Goal: Navigation & Orientation: Find specific page/section

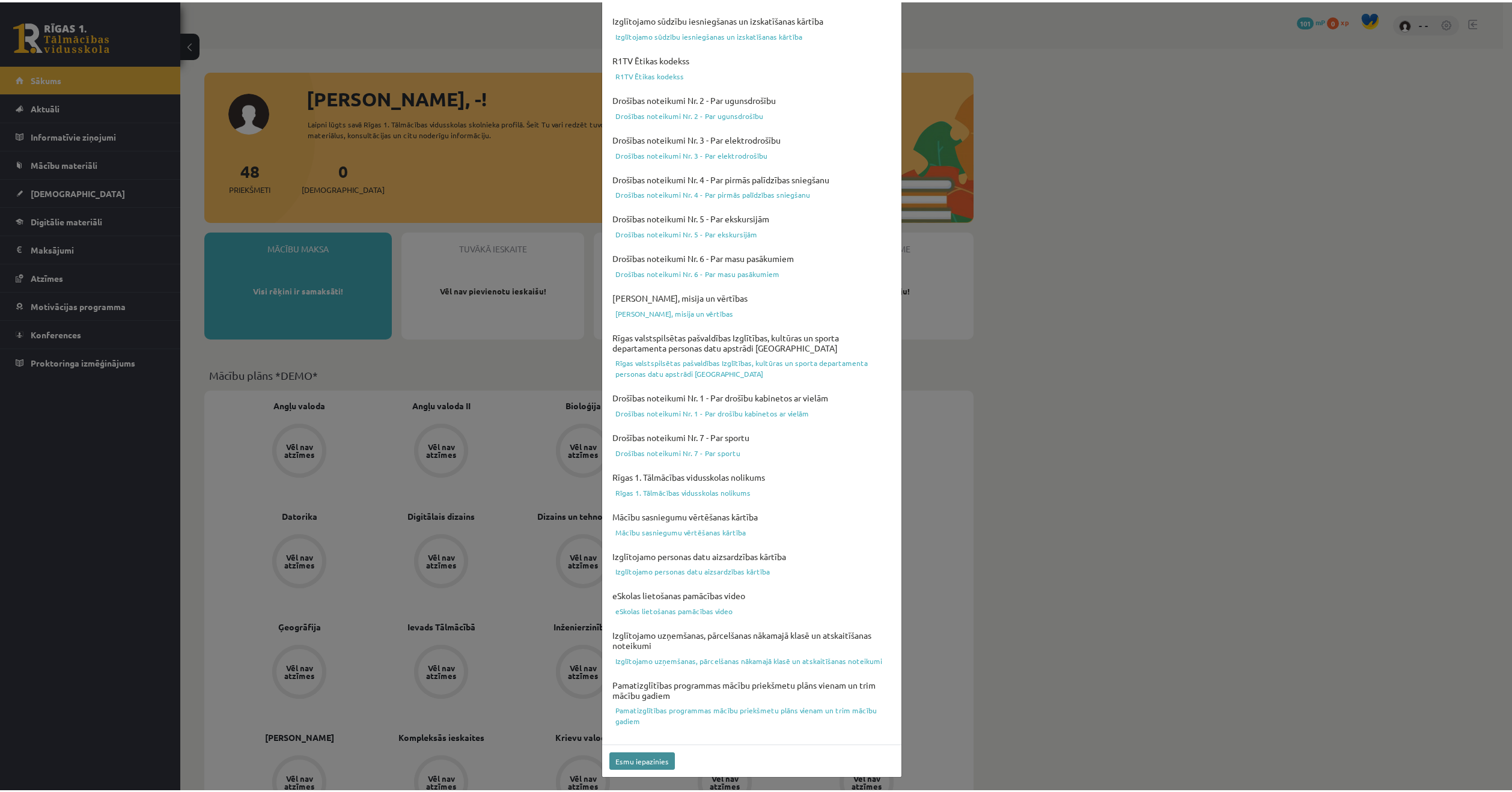
scroll to position [74, 0]
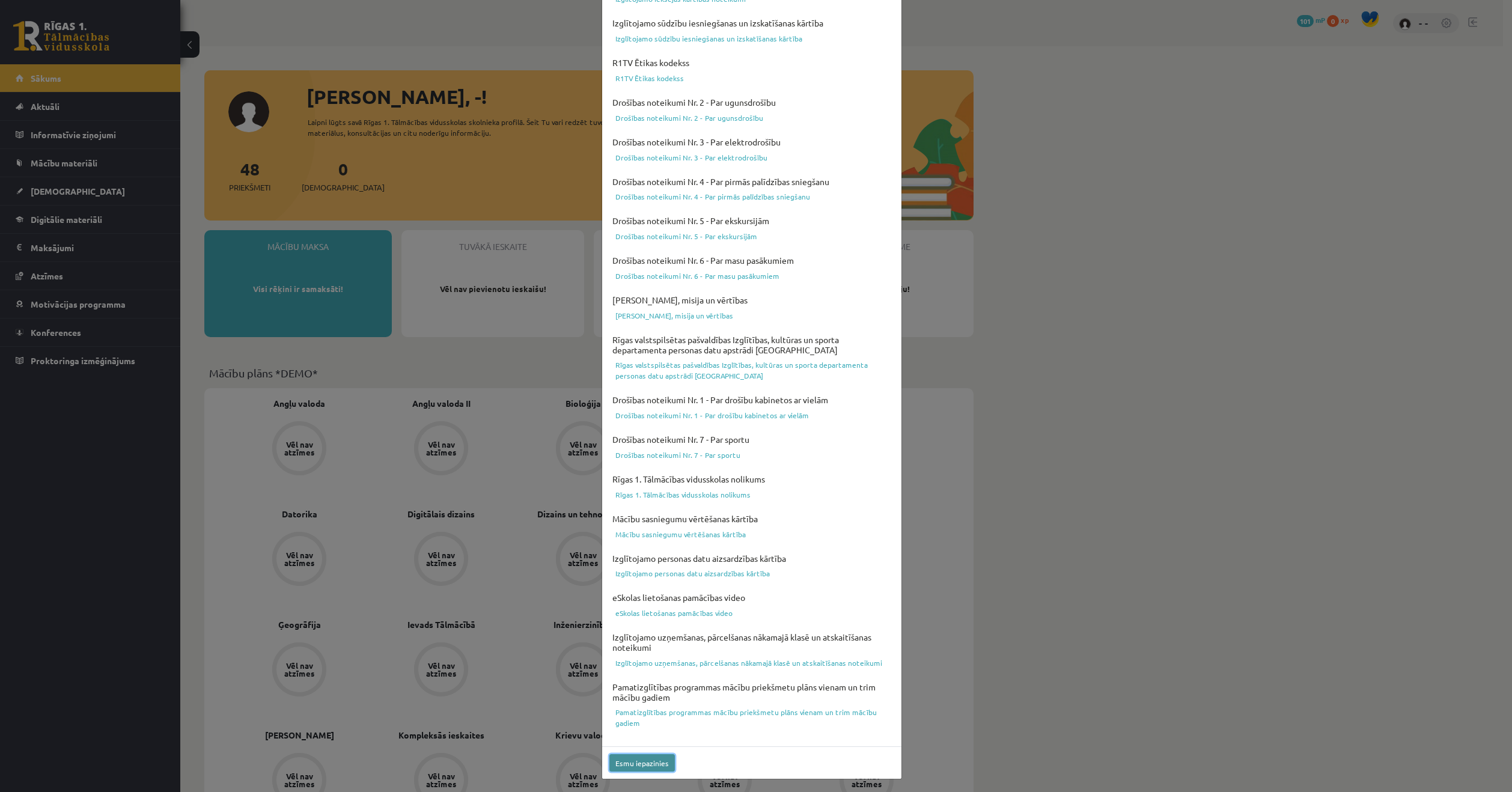
click at [621, 757] on button "Esmu iepazinies" at bounding box center [642, 763] width 66 height 17
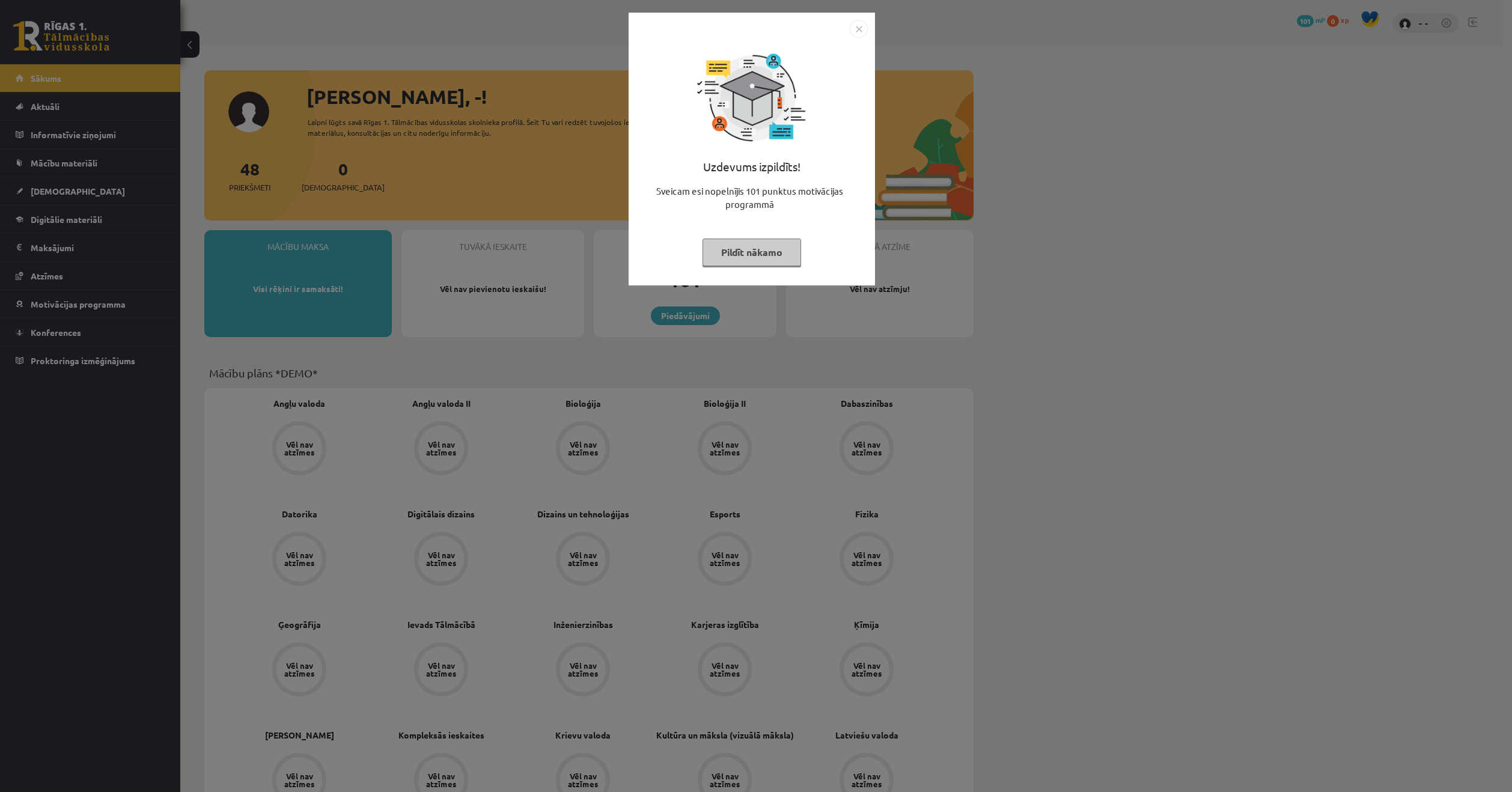
click at [751, 256] on button "Pildīt nākamo" at bounding box center [752, 252] width 99 height 27
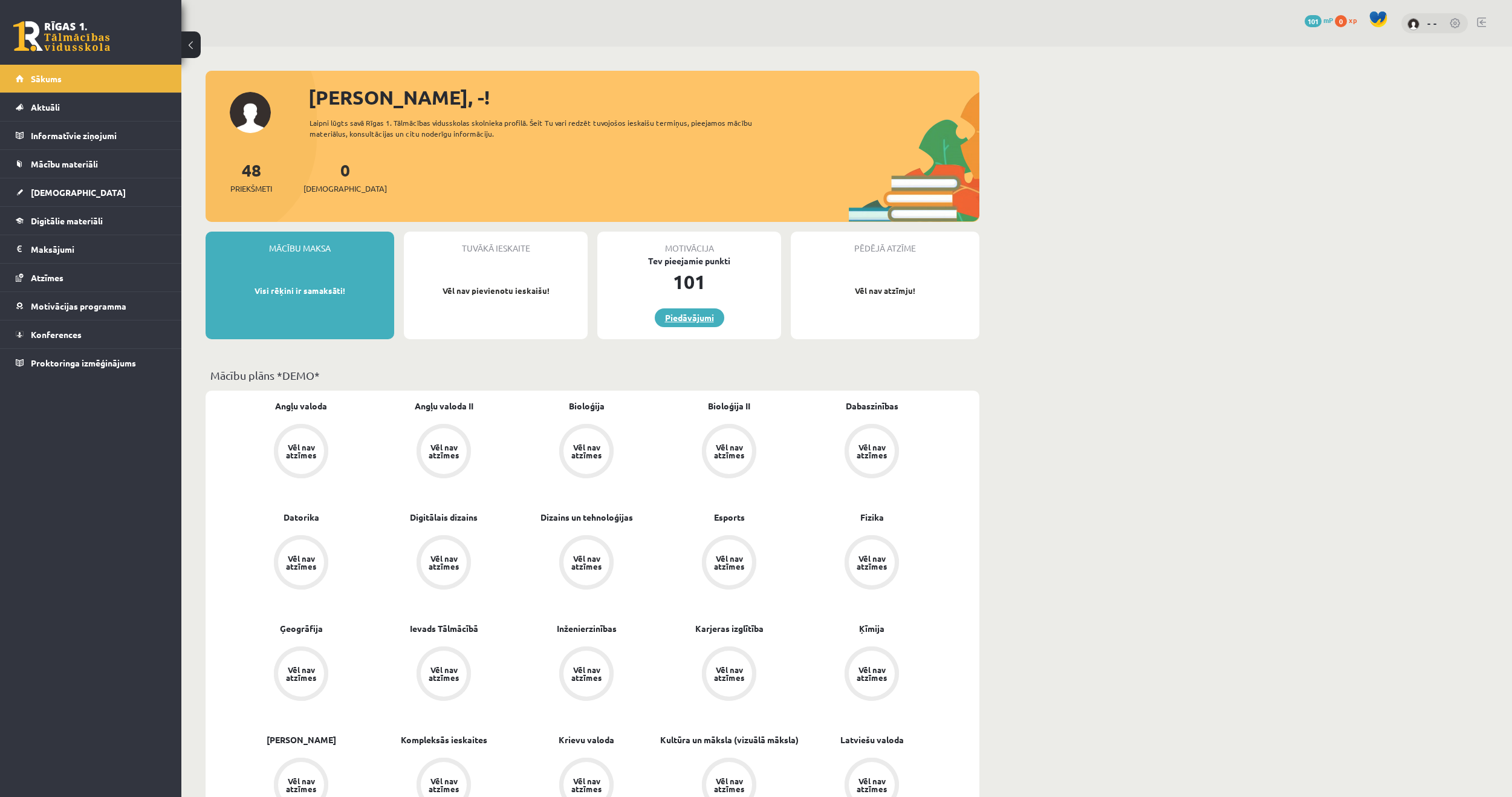
click at [685, 319] on link "Piedāvājumi" at bounding box center [690, 318] width 69 height 19
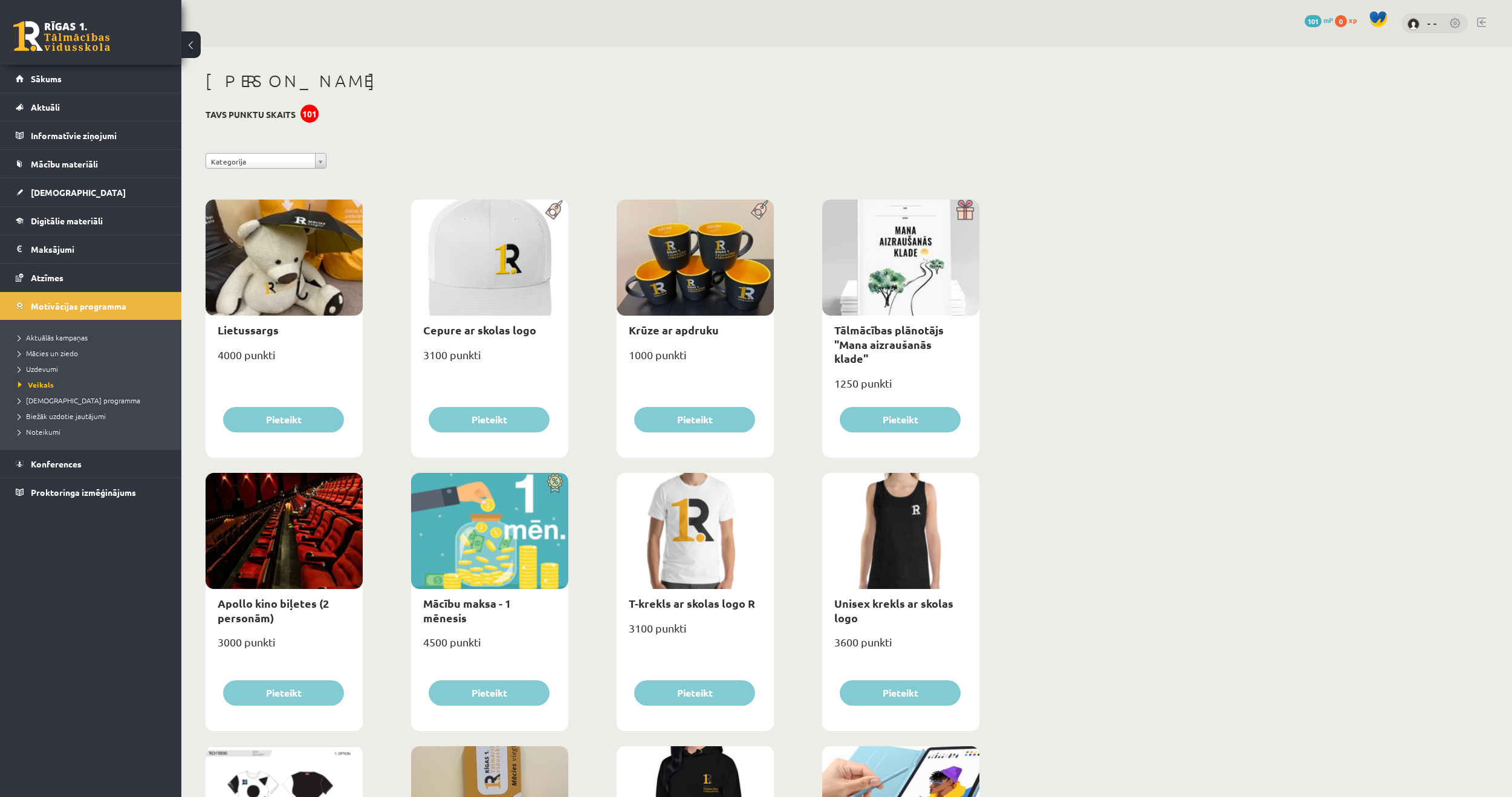
click at [193, 43] on button at bounding box center [191, 45] width 20 height 27
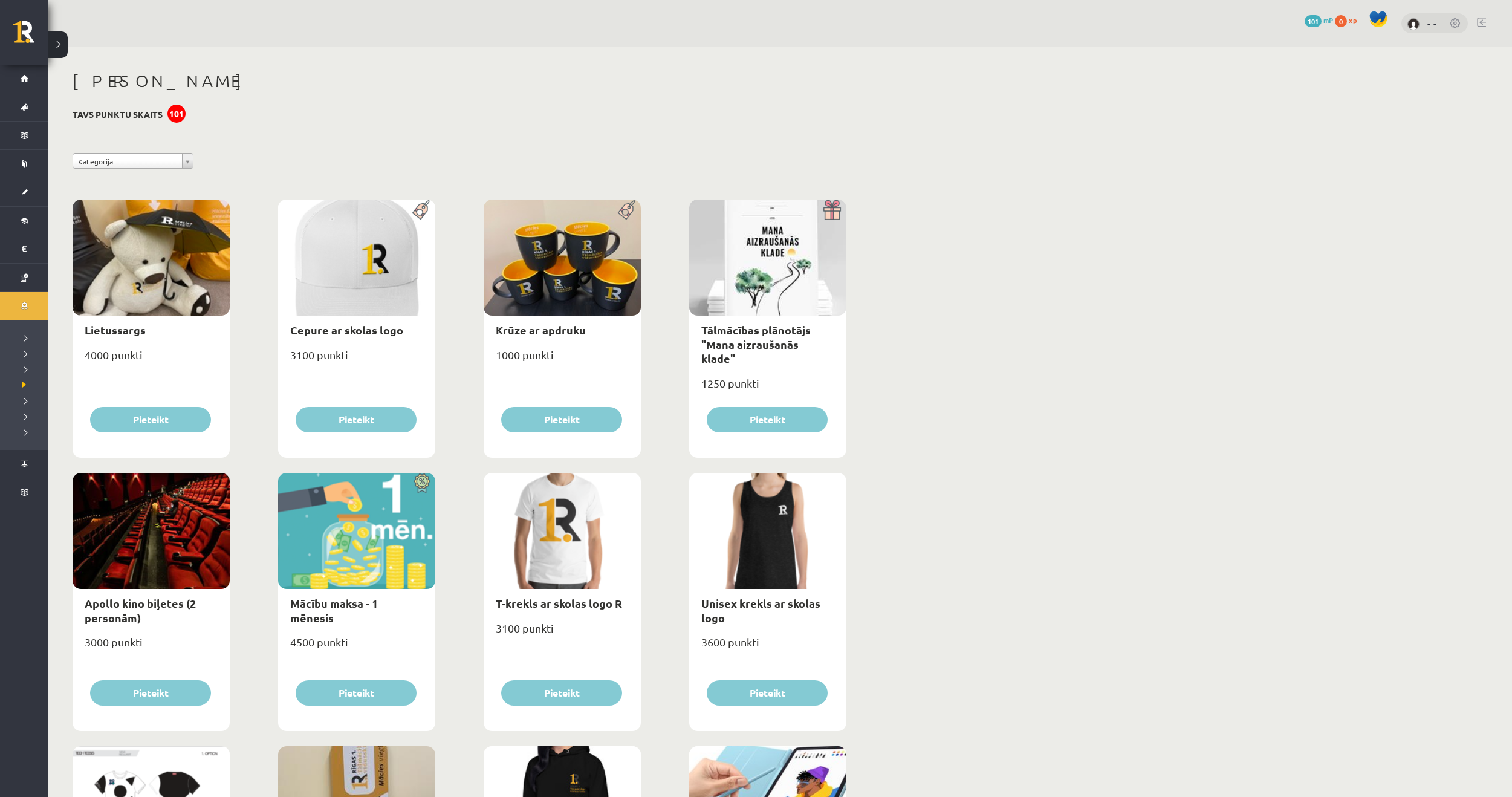
click at [64, 48] on button at bounding box center [58, 45] width 20 height 27
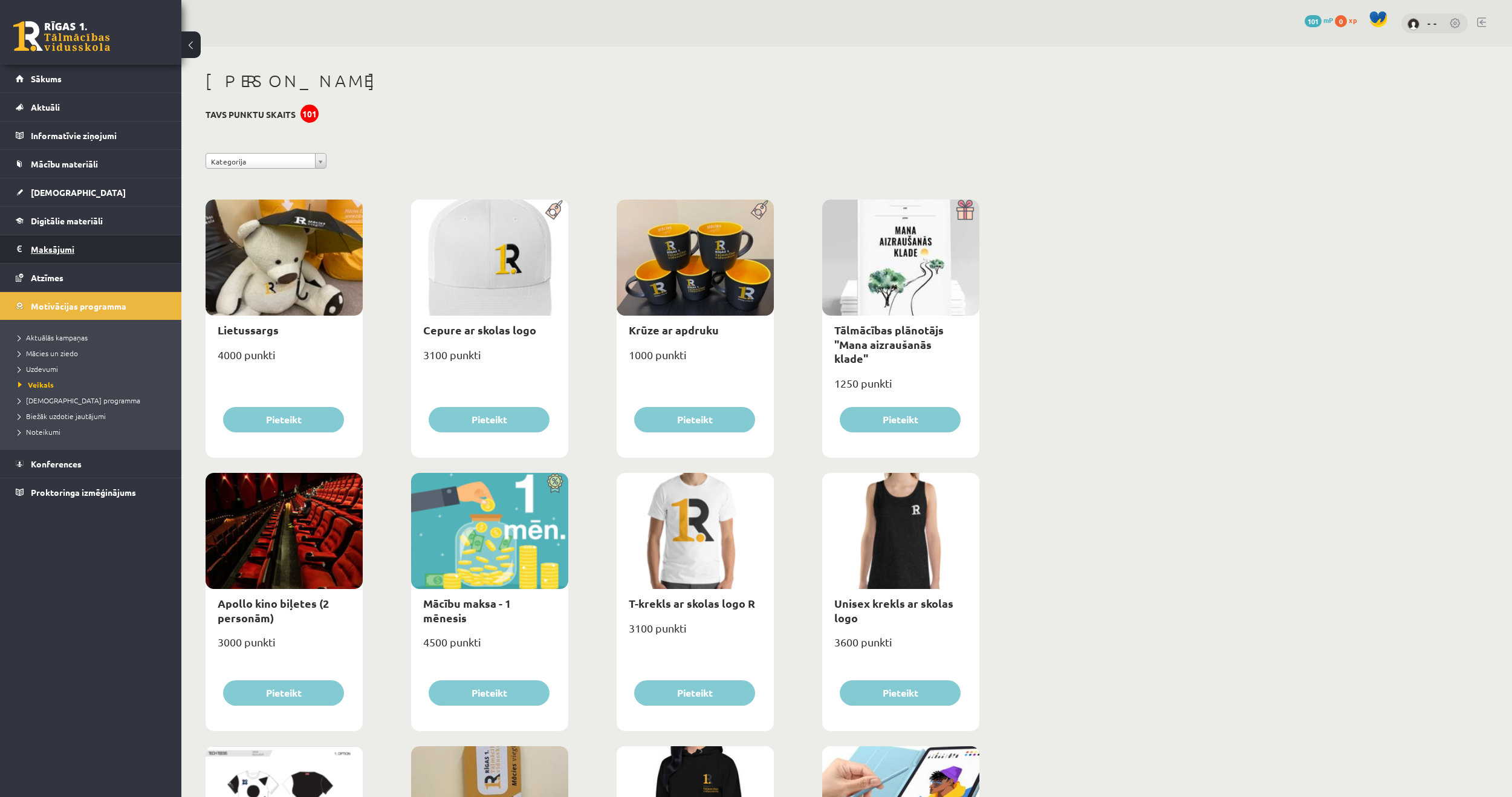
click at [71, 253] on legend "Maksājumi 0" at bounding box center [99, 249] width 136 height 28
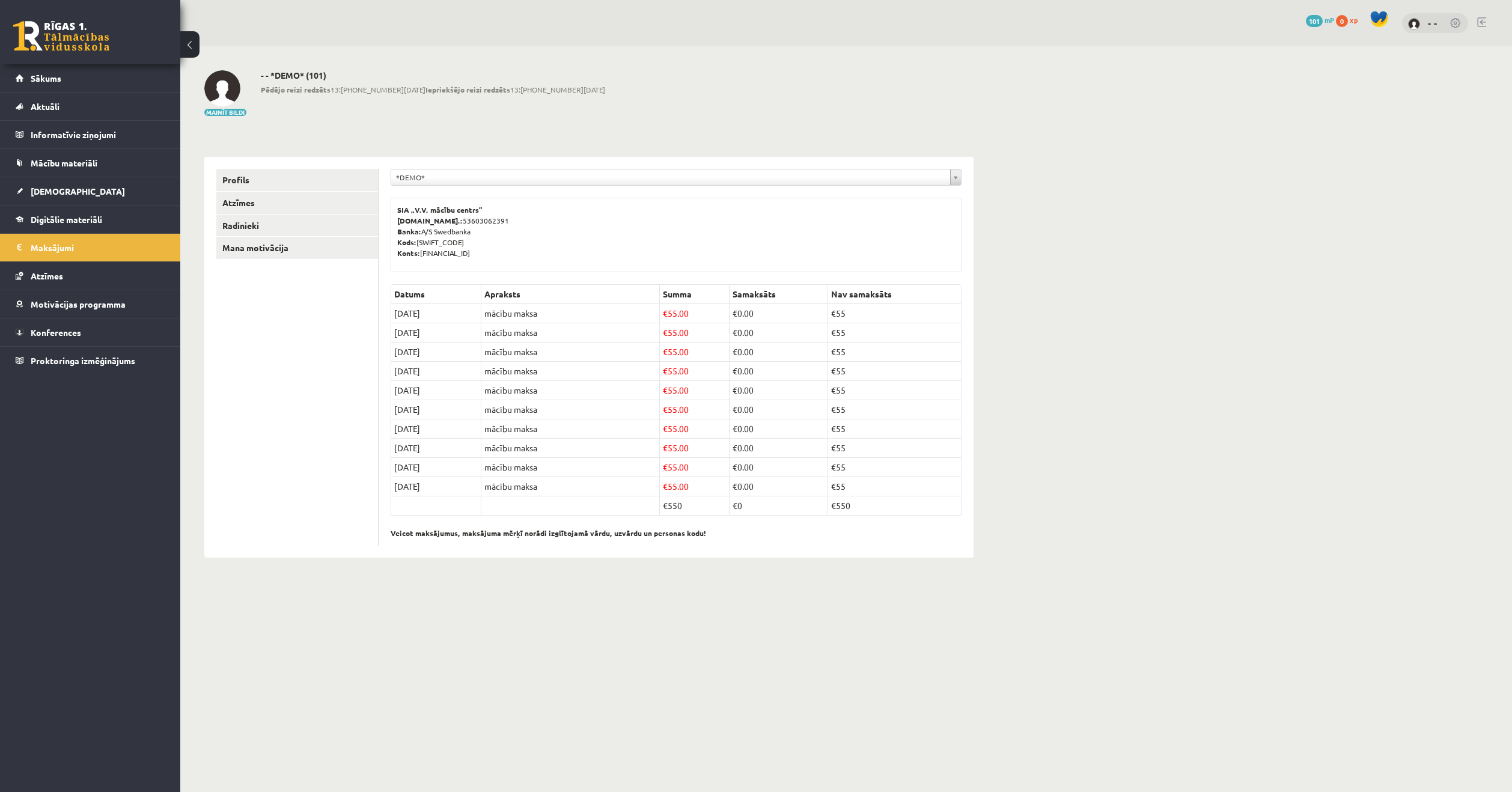
click at [191, 53] on button at bounding box center [190, 45] width 20 height 27
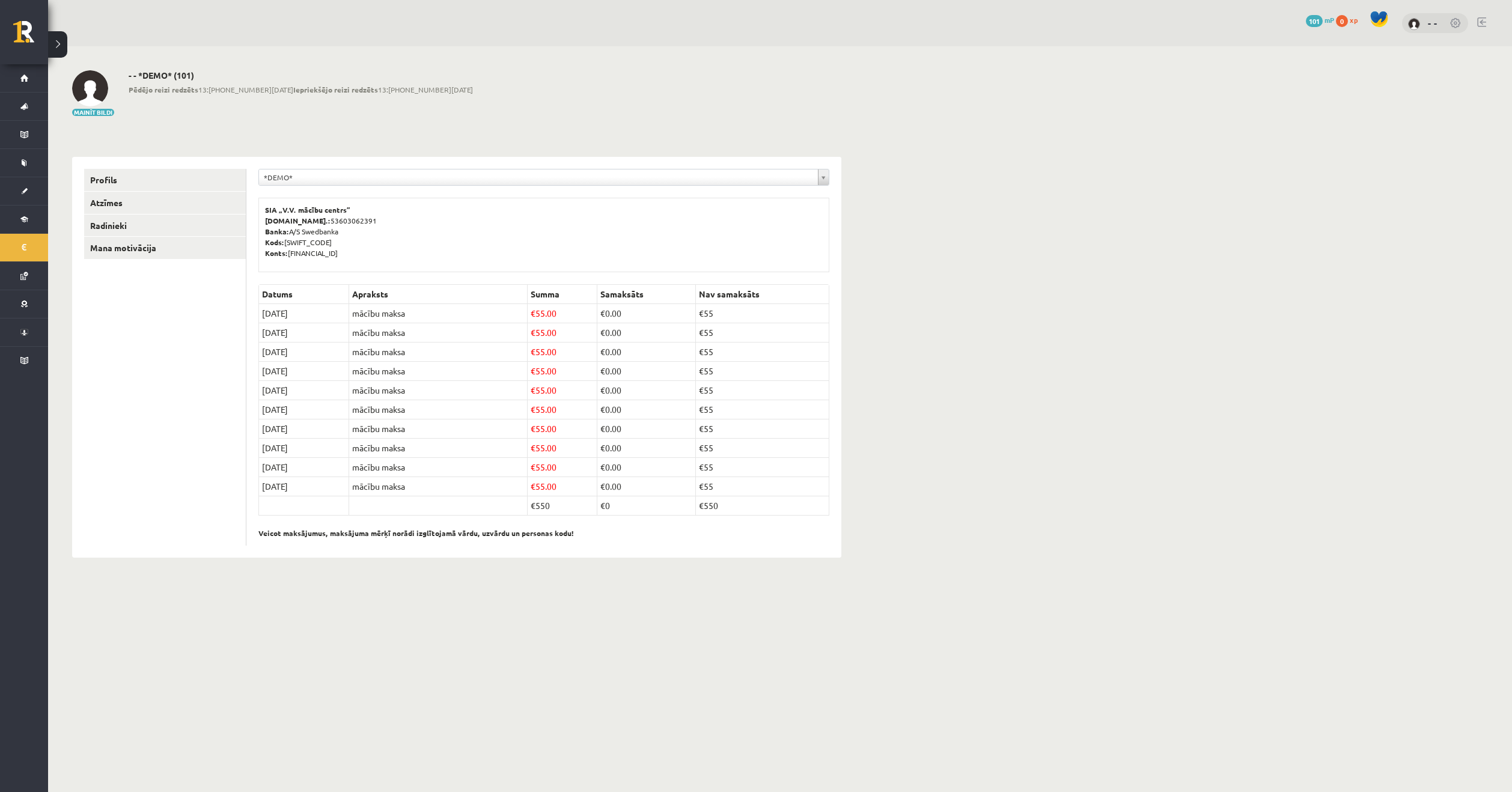
click at [55, 45] on button at bounding box center [57, 45] width 20 height 27
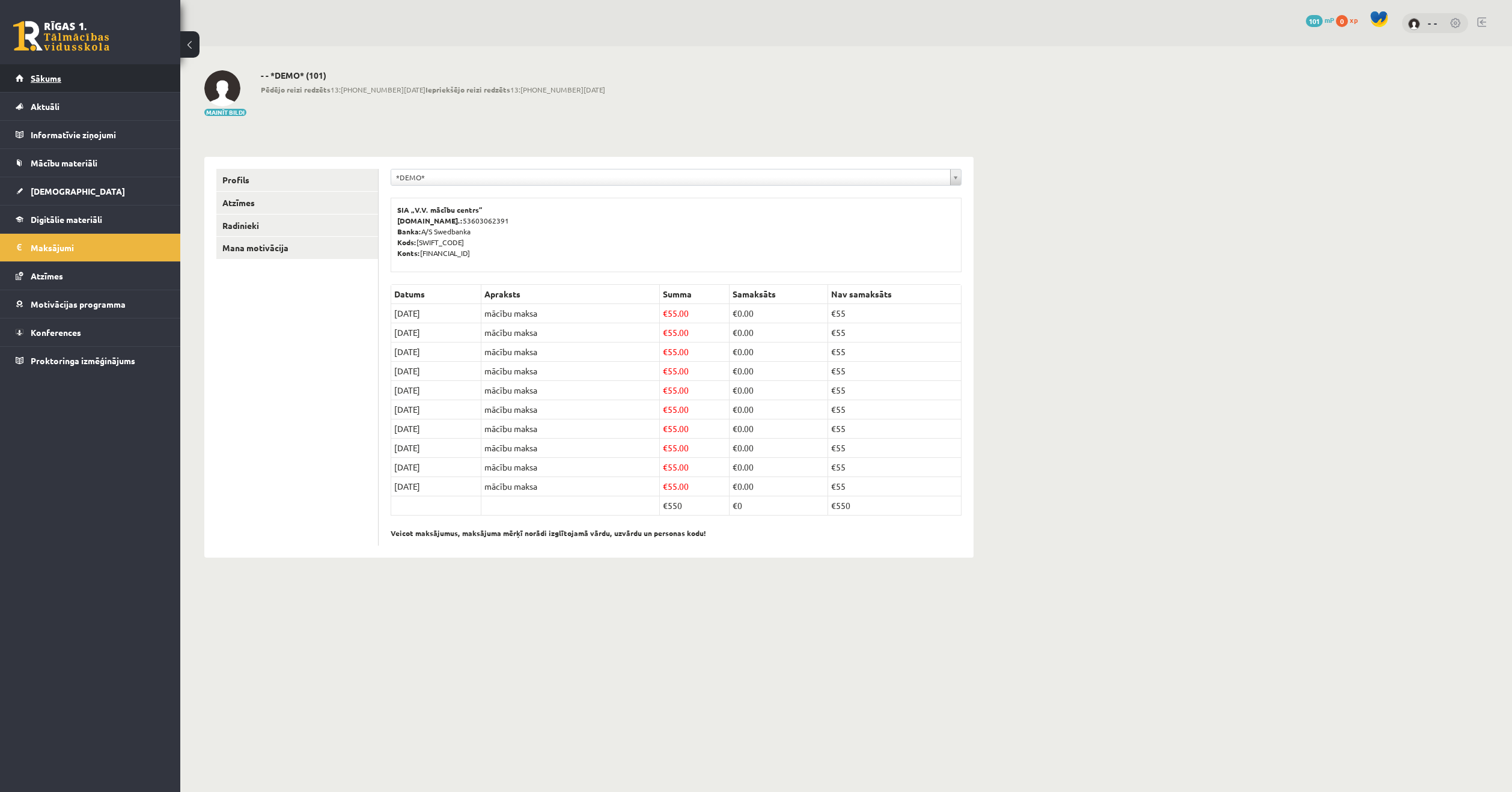
click at [71, 82] on link "Sākums" at bounding box center [90, 78] width 150 height 27
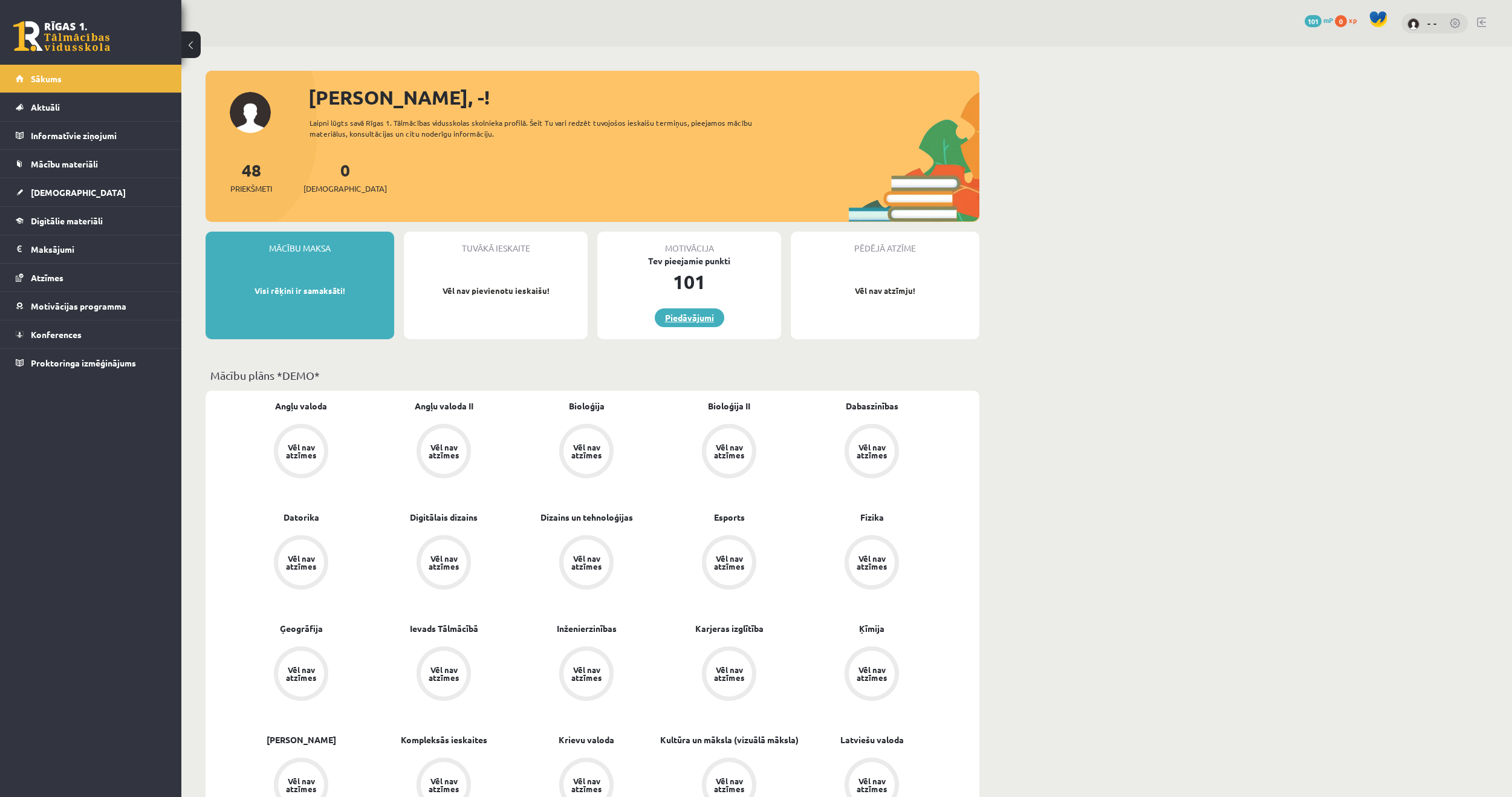
click at [677, 320] on link "Piedāvājumi" at bounding box center [690, 318] width 69 height 19
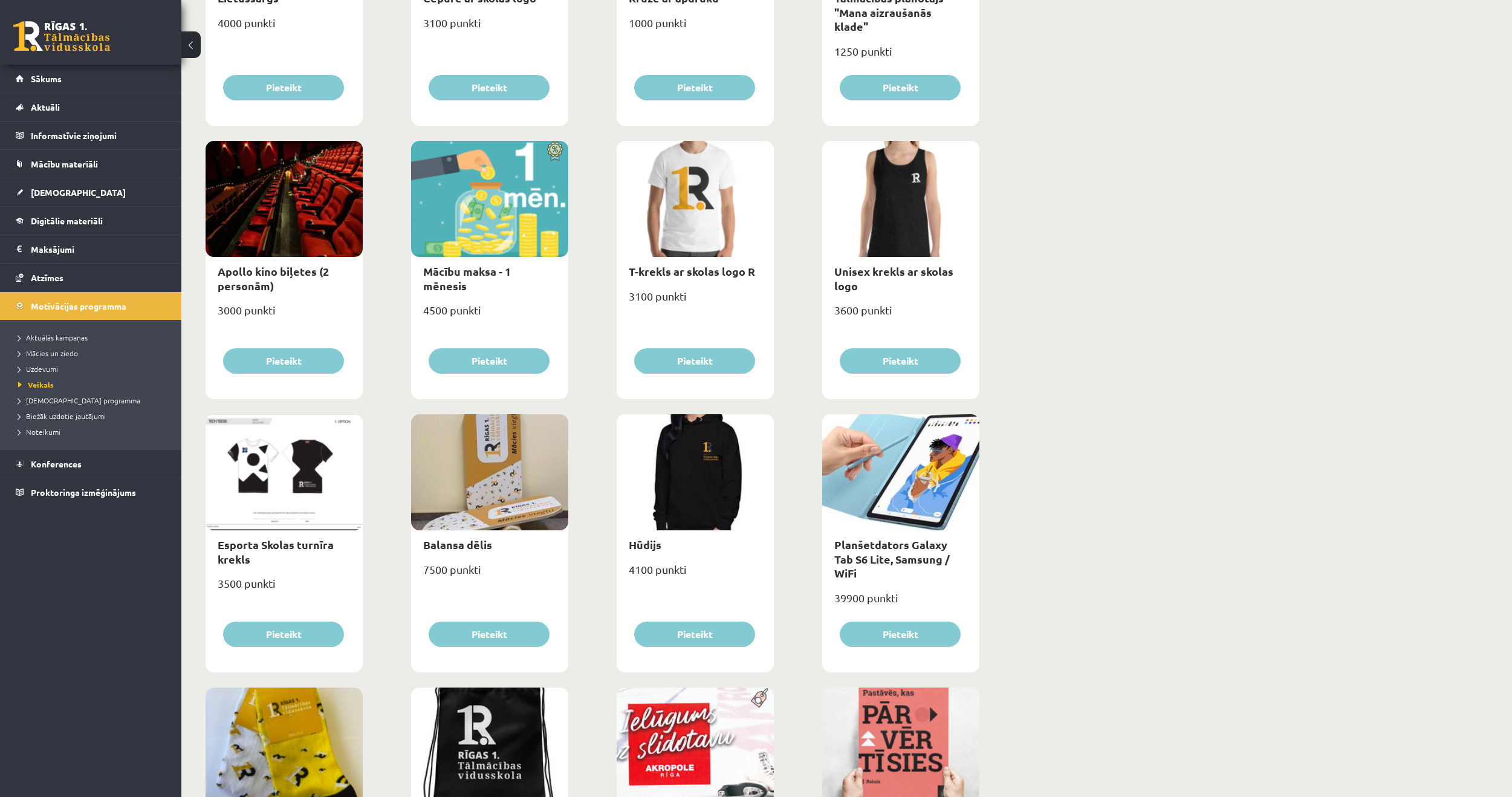
scroll to position [335, 0]
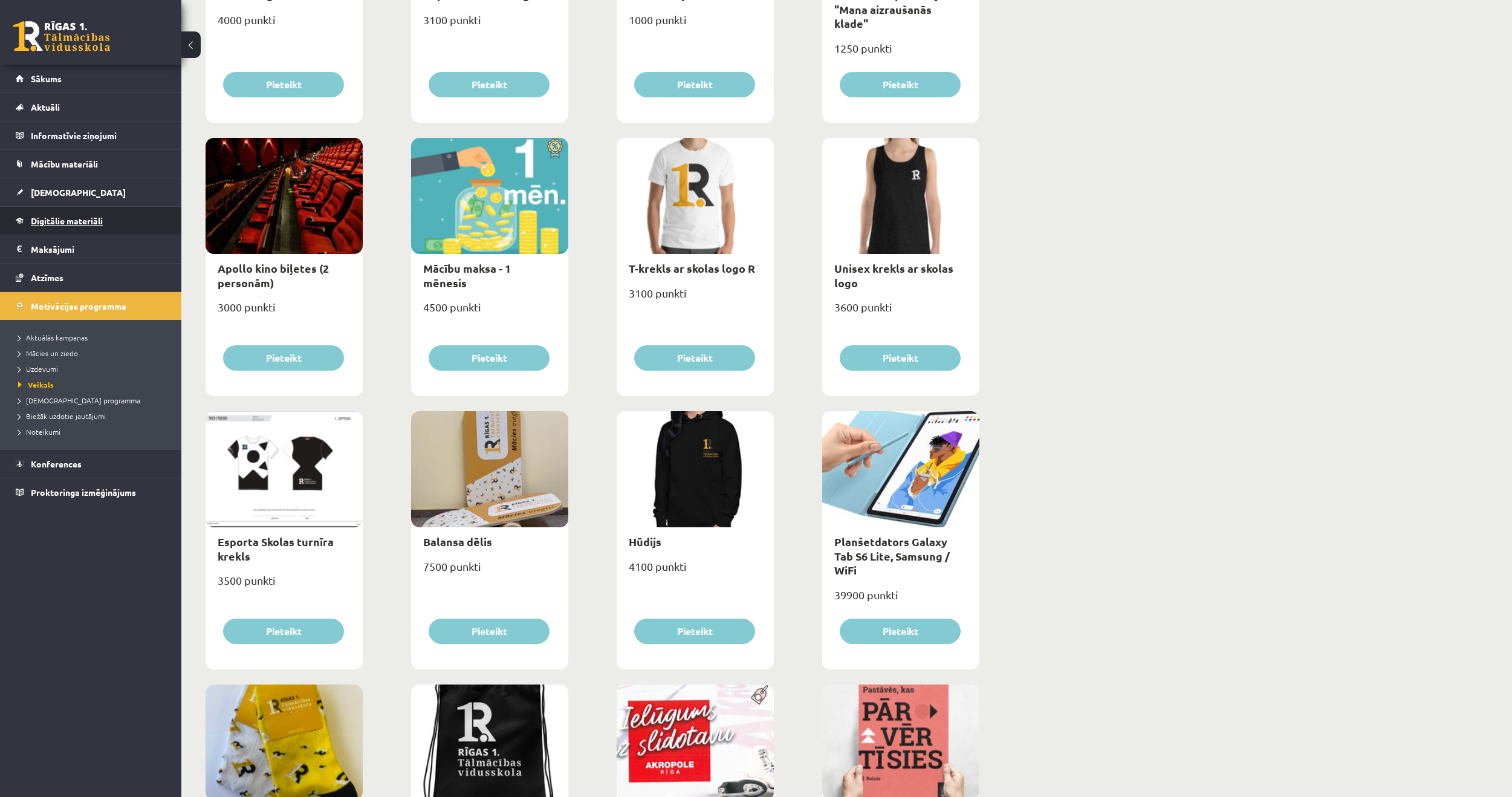
click at [101, 221] on span "Digitālie materiāli" at bounding box center [66, 221] width 72 height 11
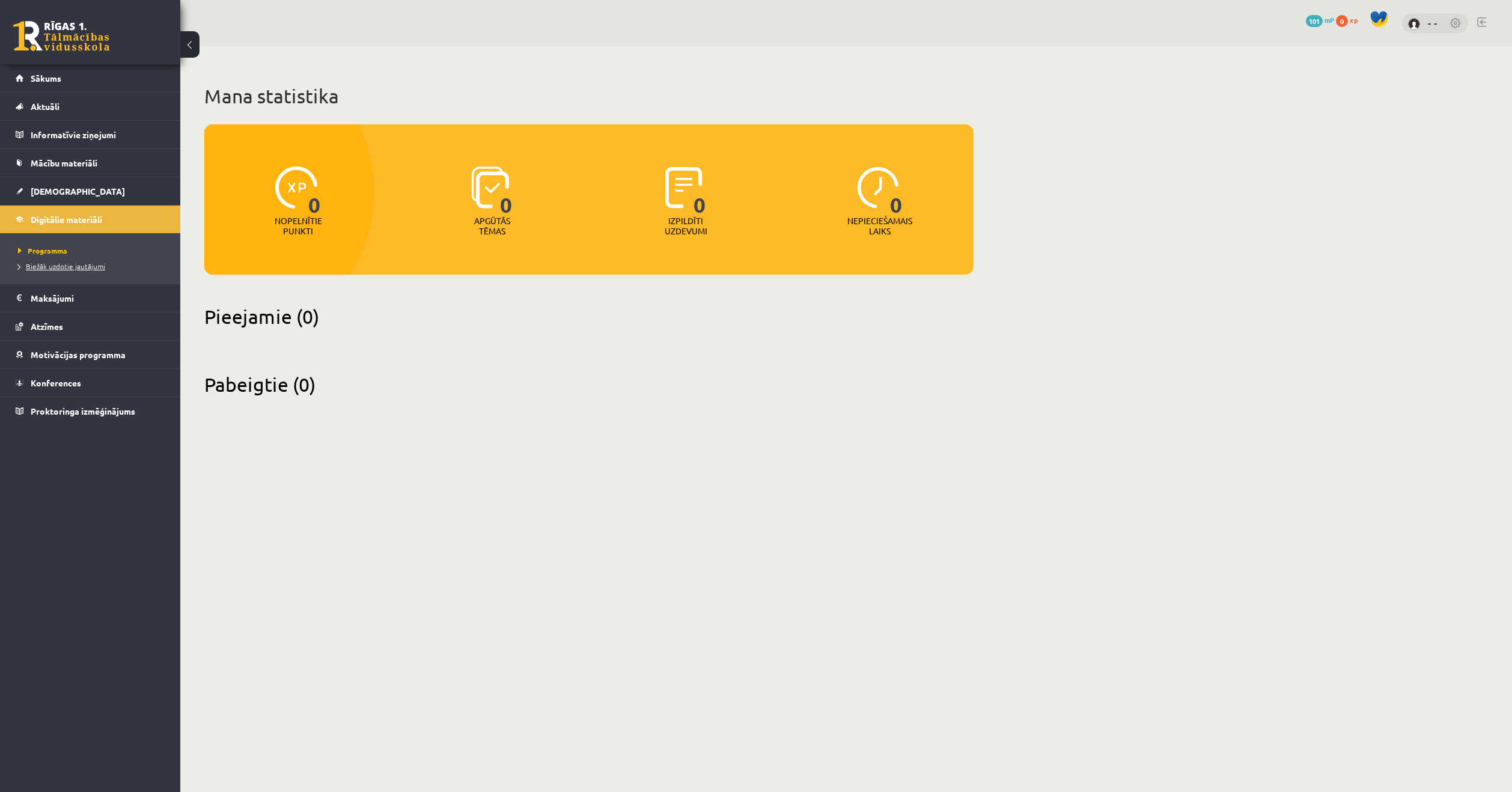
click at [53, 265] on span "Biežāk uzdotie jautājumi" at bounding box center [61, 266] width 87 height 9
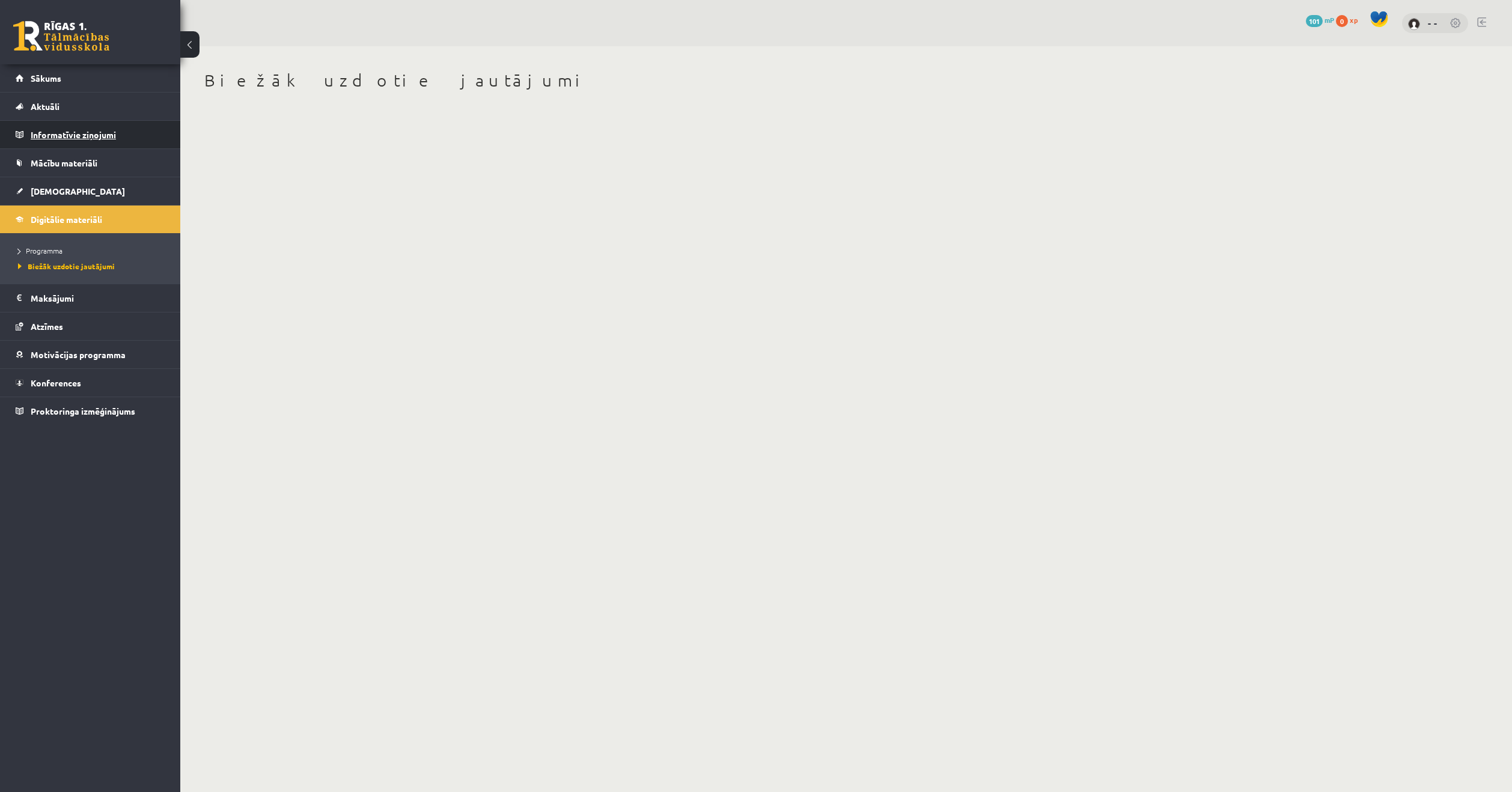
click at [53, 128] on legend "Informatīvie ziņojumi 0" at bounding box center [98, 134] width 135 height 27
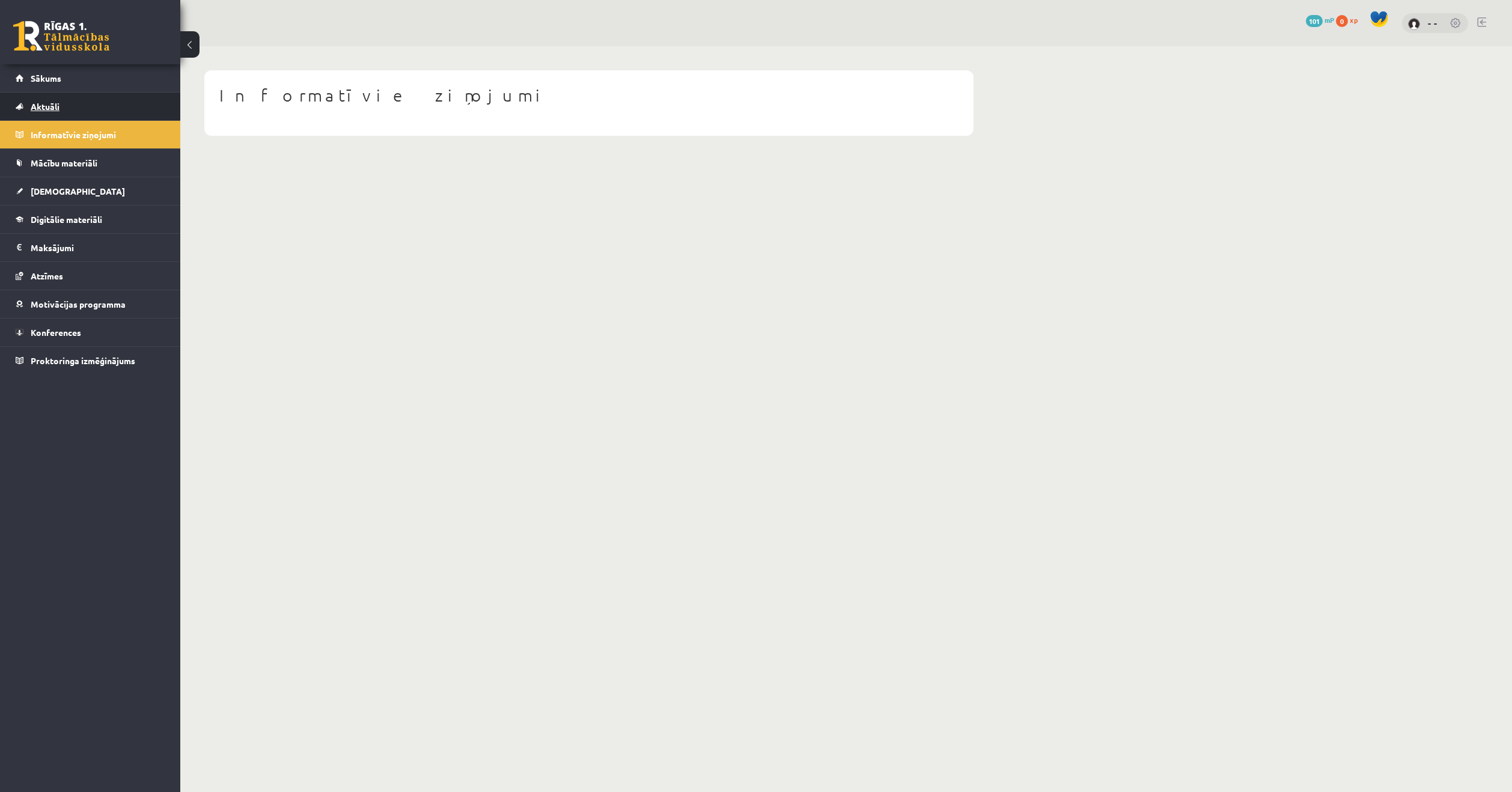
click at [54, 109] on span "Aktuāli" at bounding box center [45, 107] width 29 height 11
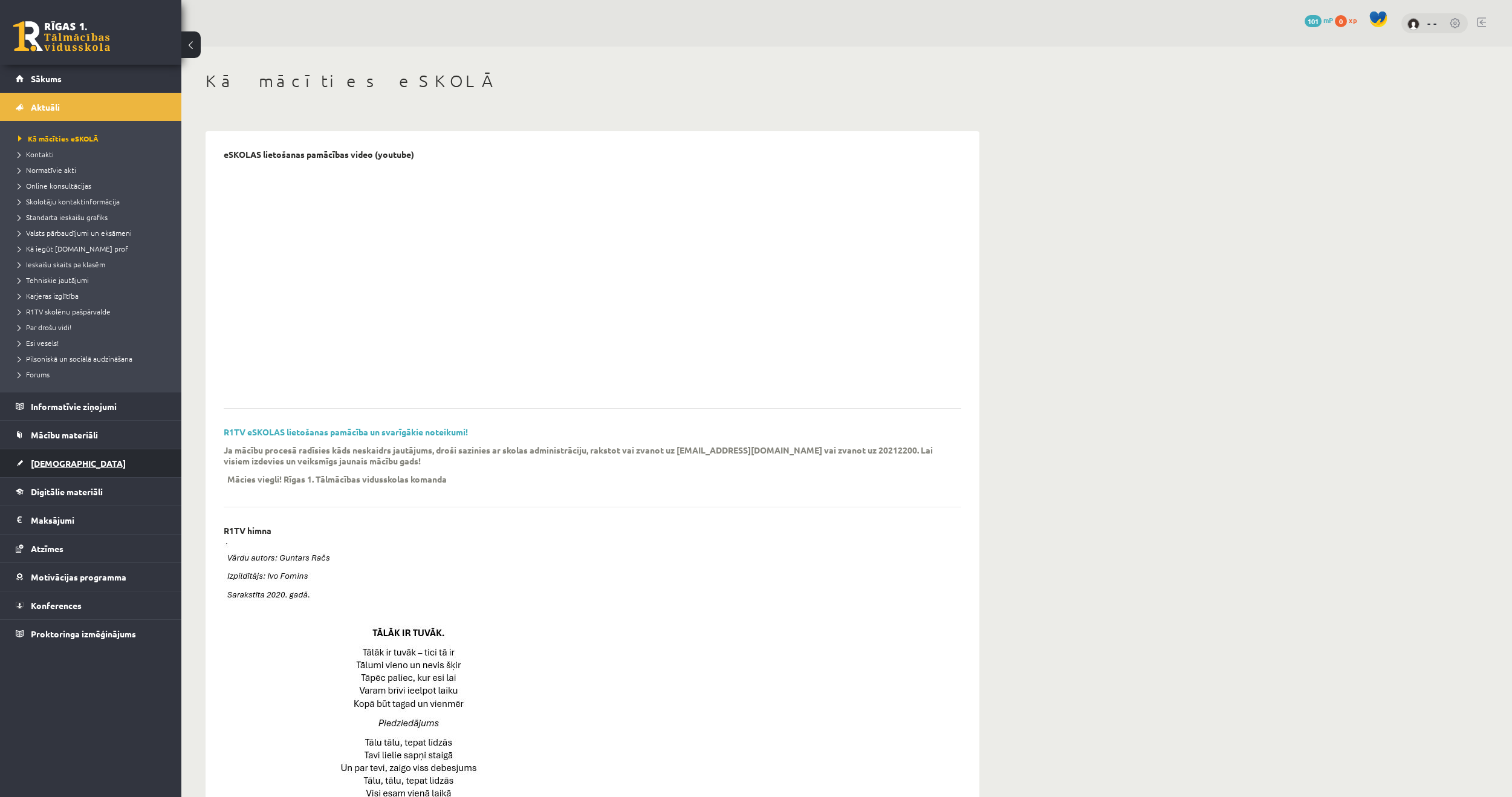
click at [61, 460] on span "[DEMOGRAPHIC_DATA]" at bounding box center [78, 463] width 95 height 11
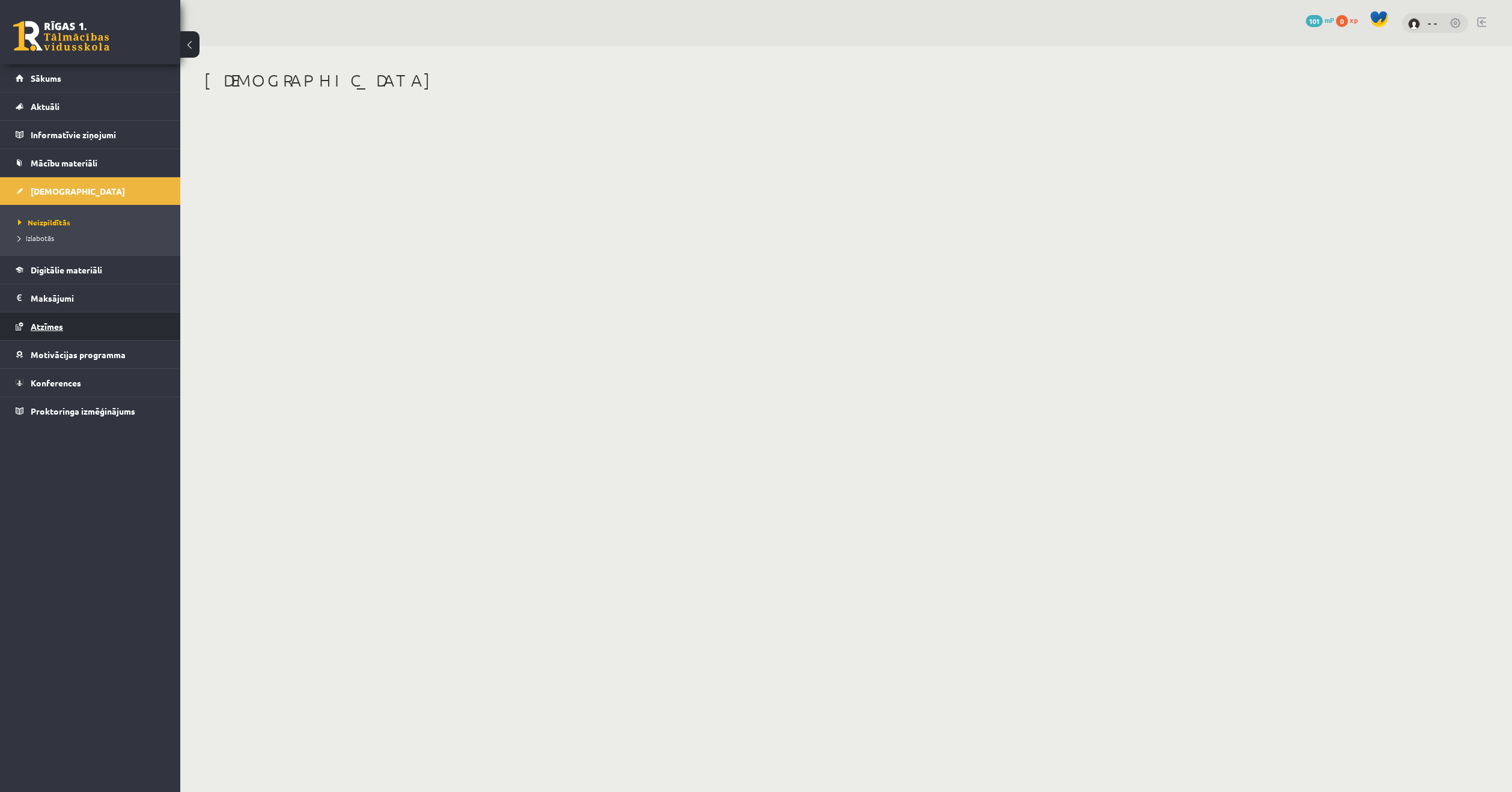
click at [59, 332] on link "Atzīmes" at bounding box center [90, 325] width 150 height 27
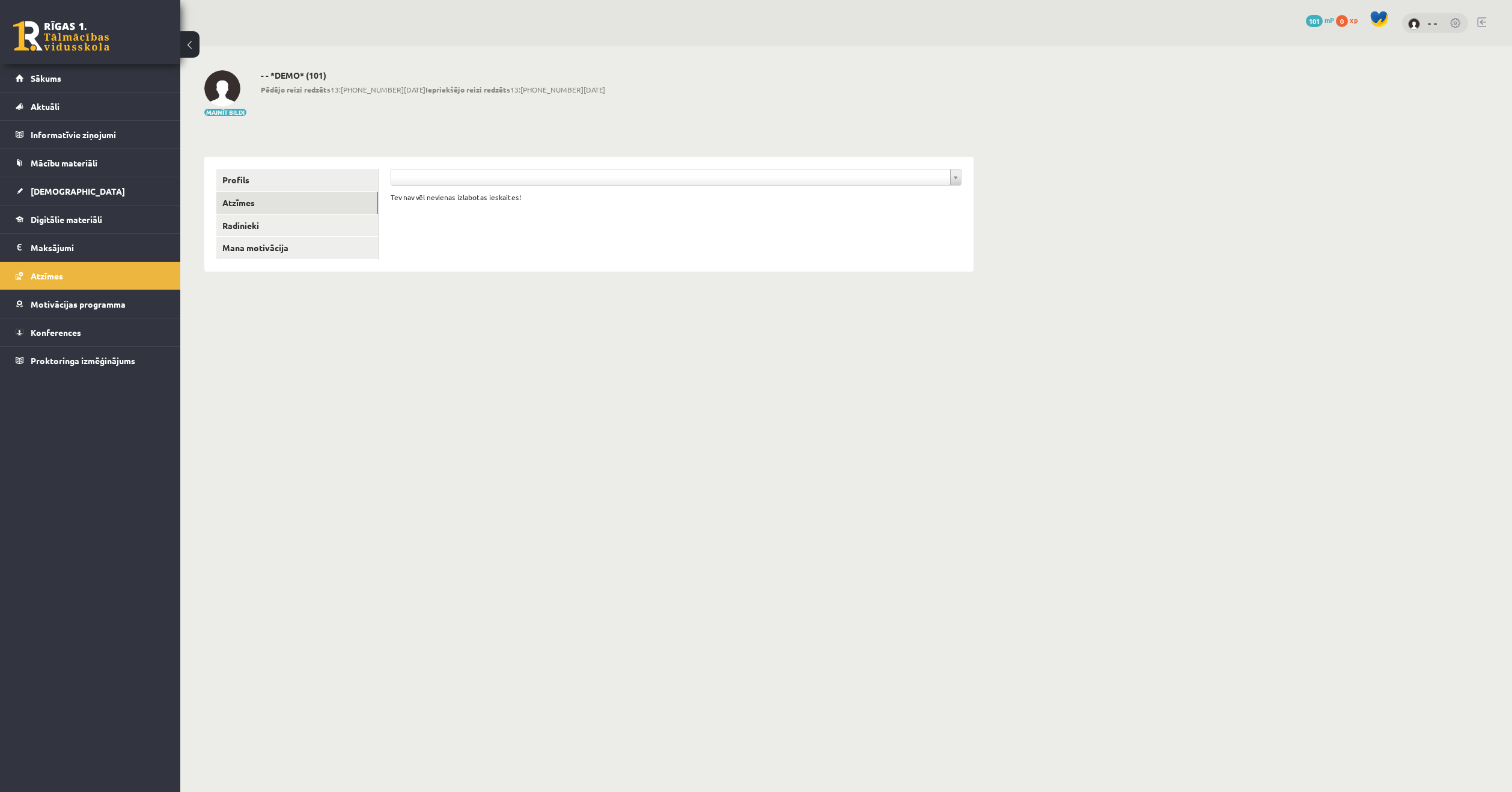
click at [1379, 21] on span at bounding box center [1379, 19] width 18 height 18
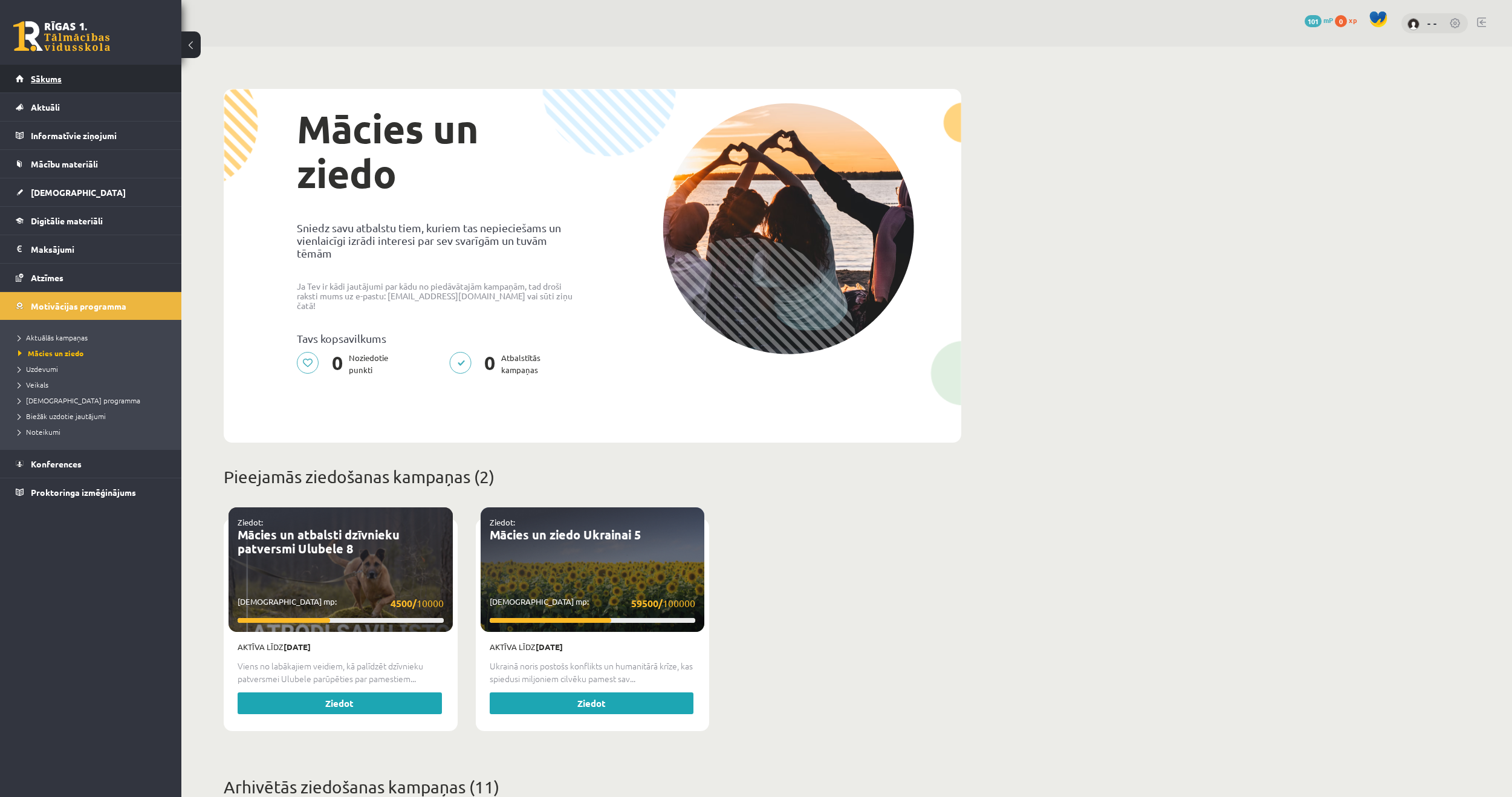
click at [85, 83] on link "Sākums" at bounding box center [91, 78] width 151 height 28
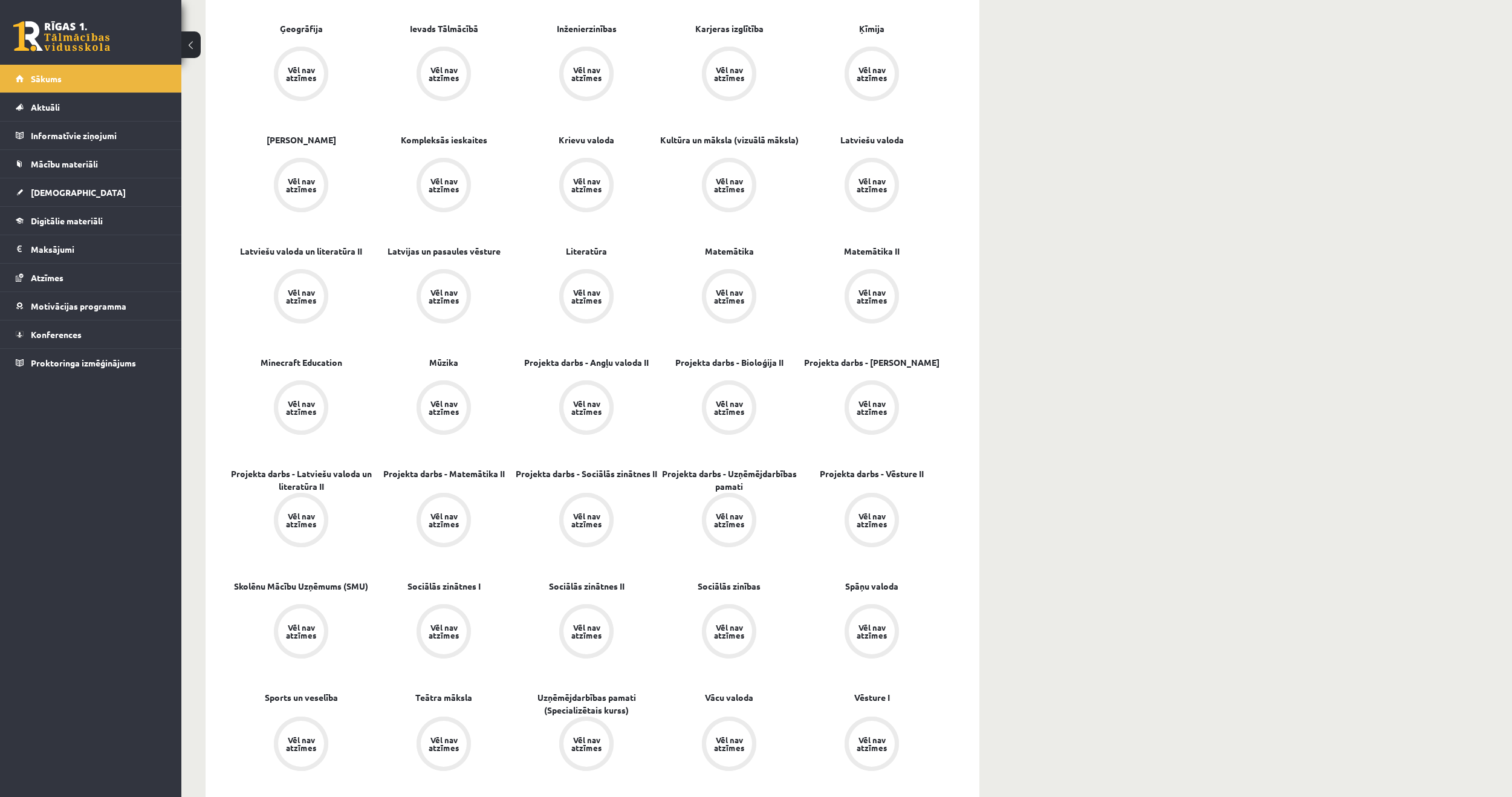
scroll to position [604, 0]
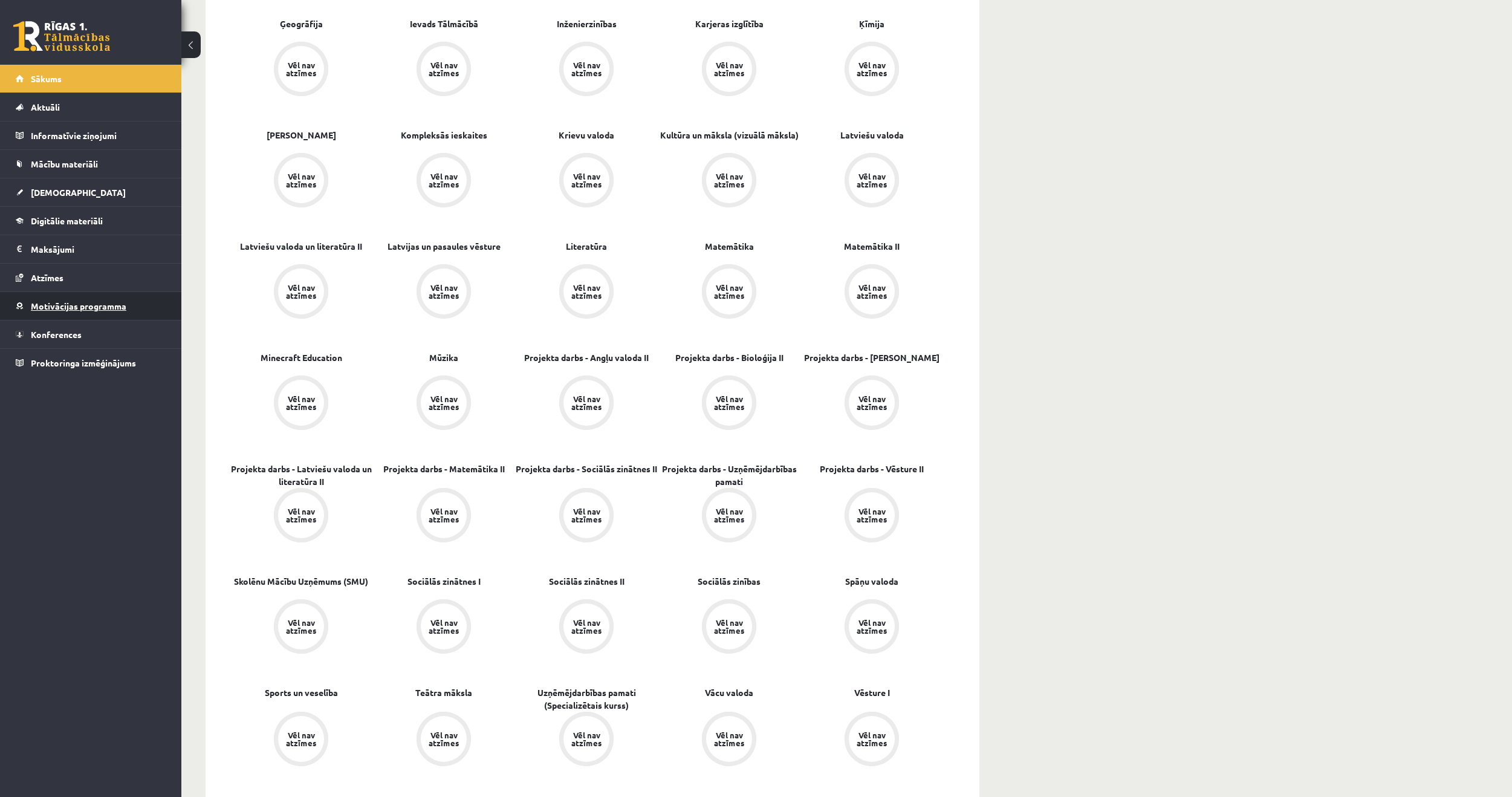
click at [115, 307] on span "Motivācijas programma" at bounding box center [78, 306] width 95 height 11
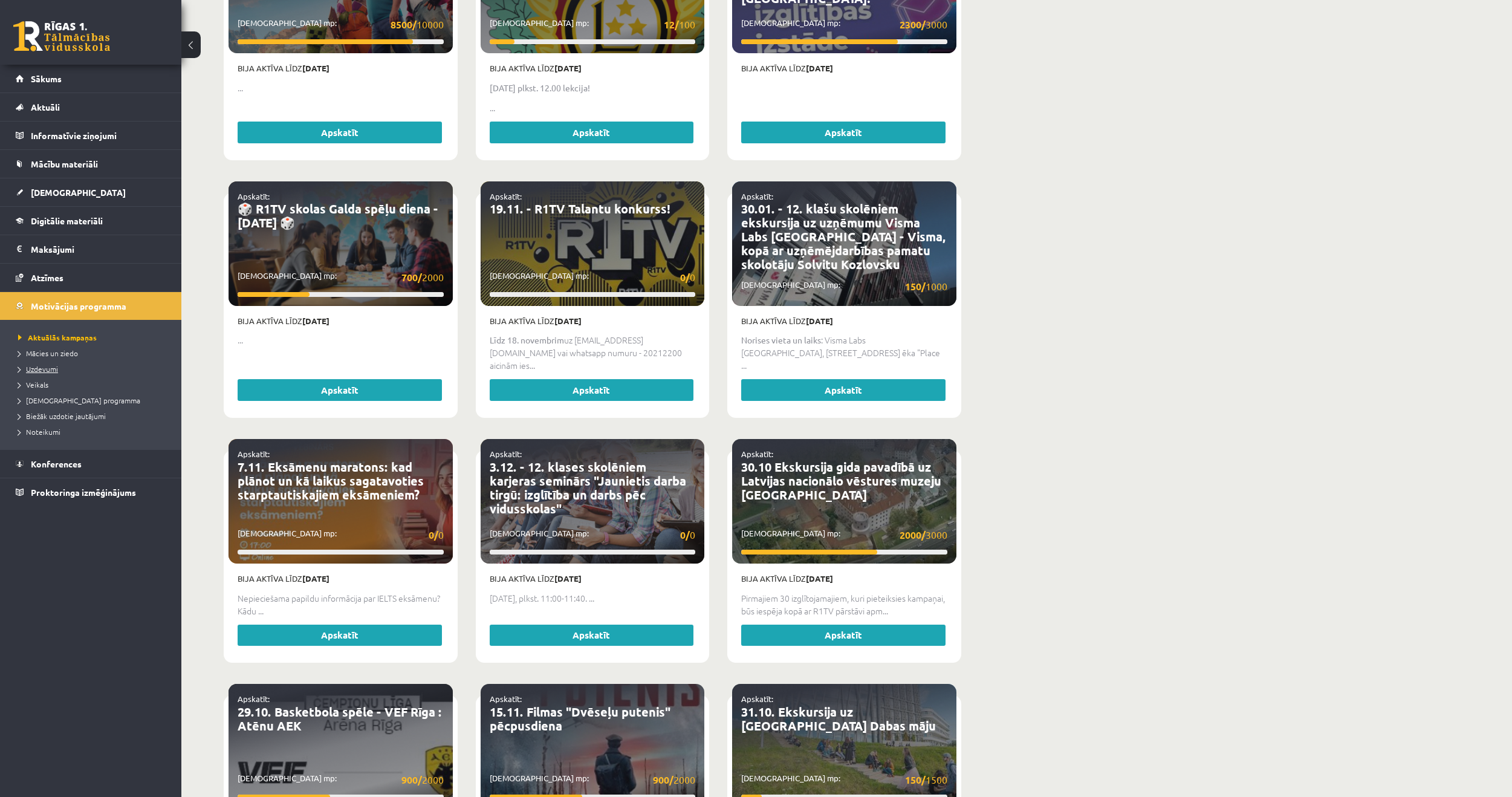
click at [47, 370] on span "Uzdevumi" at bounding box center [38, 369] width 40 height 9
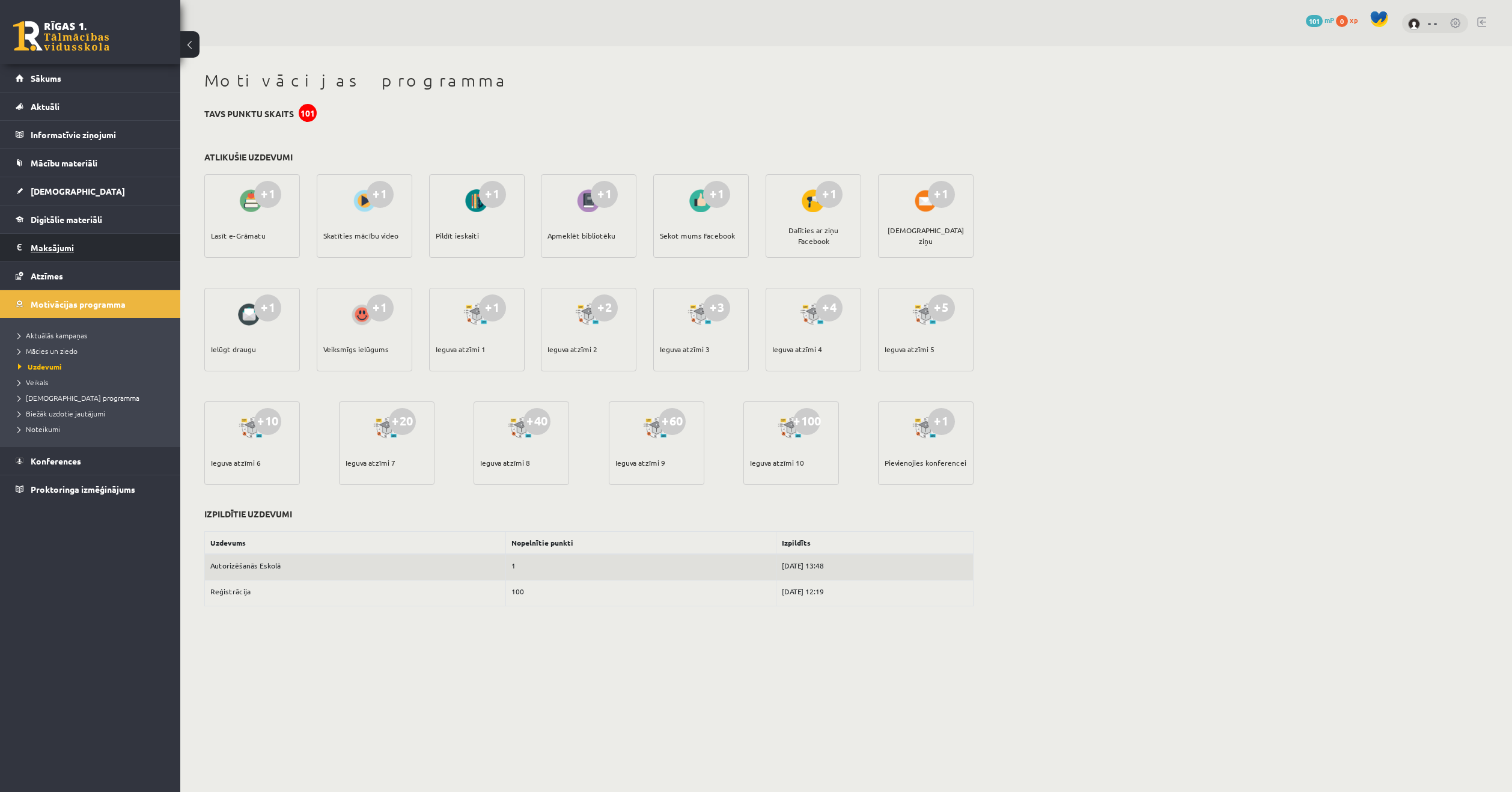
click at [54, 245] on legend "Maksājumi 0" at bounding box center [98, 247] width 135 height 27
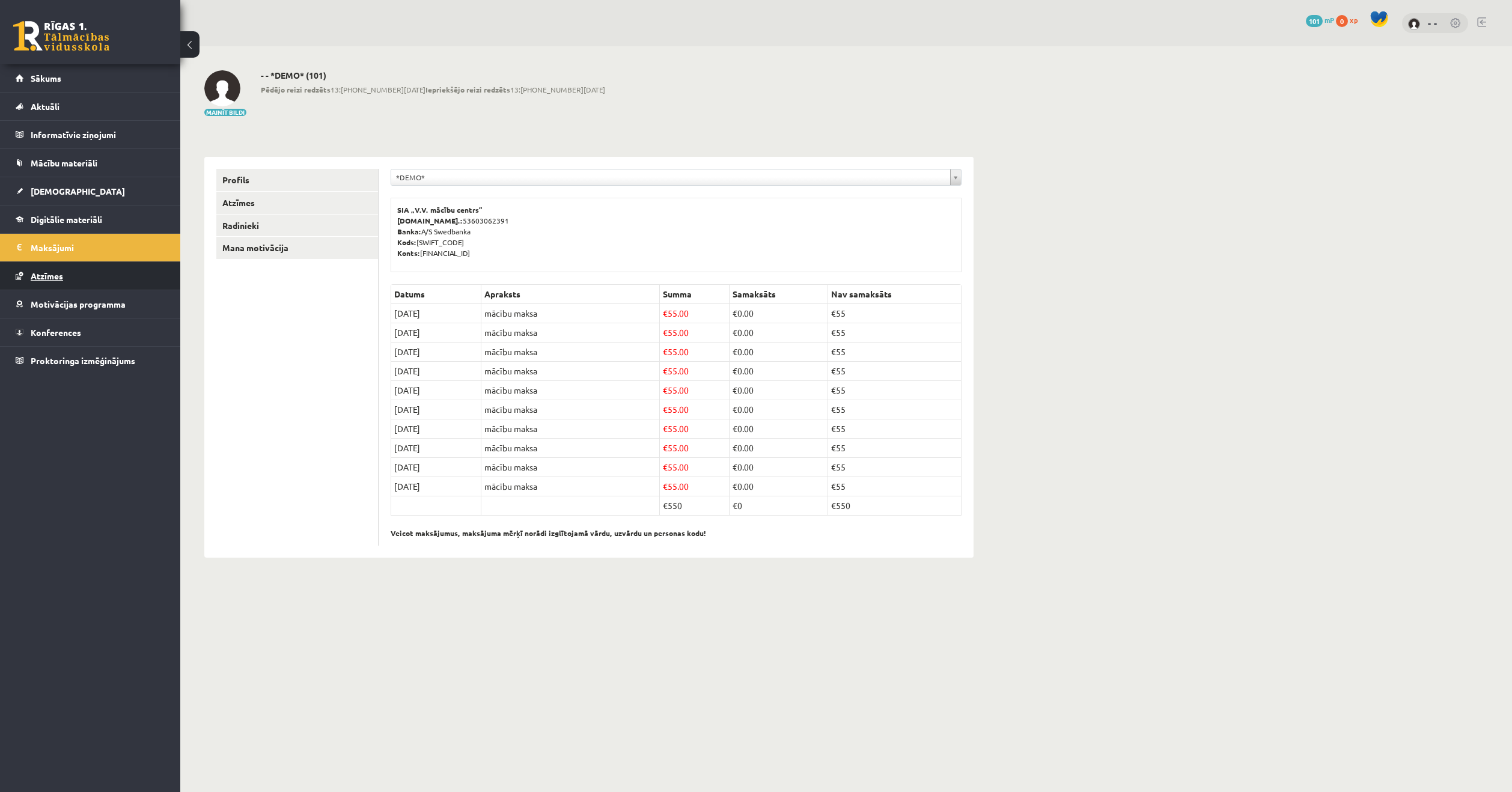
click at [58, 271] on span "Atzīmes" at bounding box center [46, 276] width 32 height 11
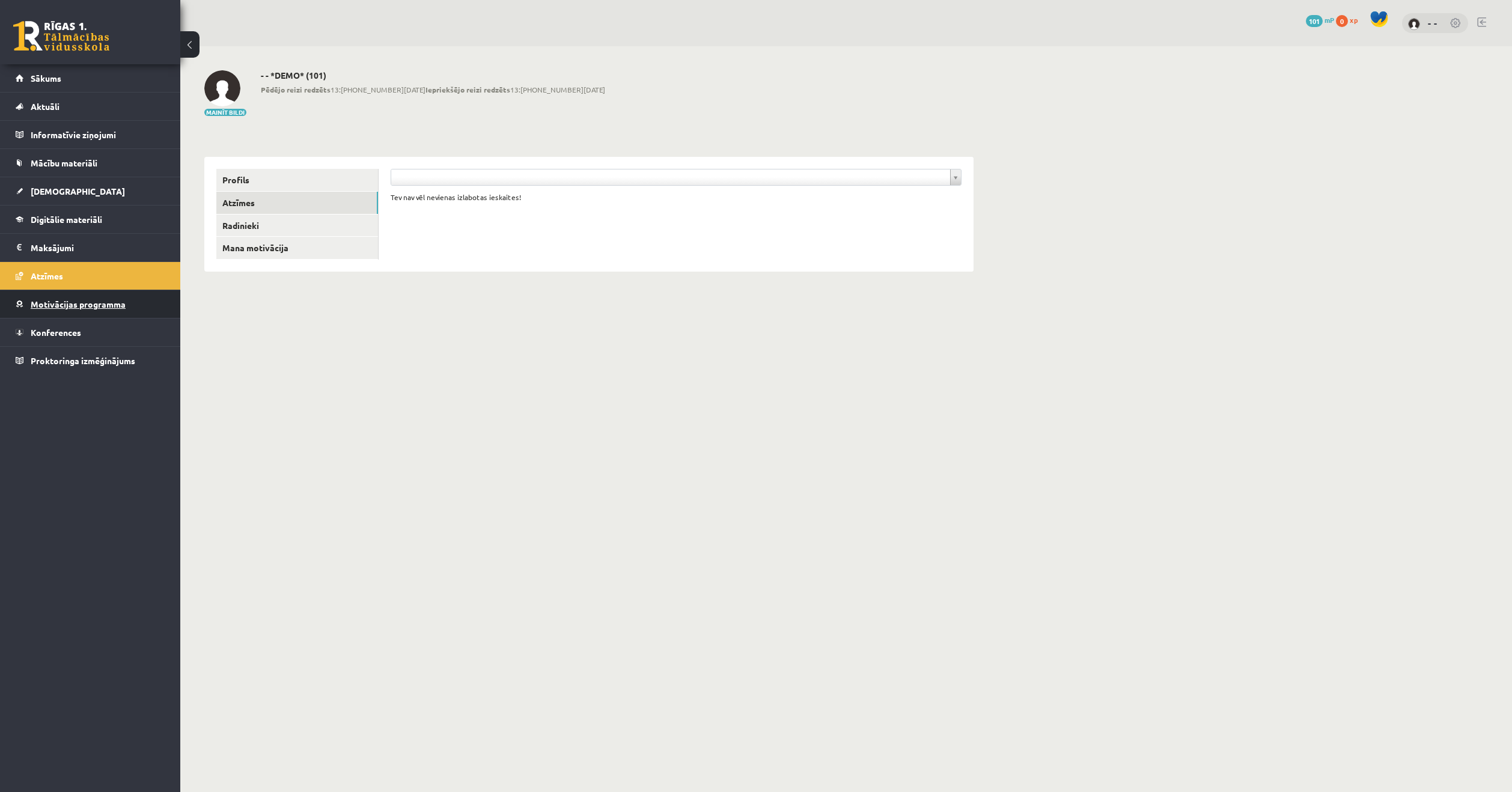
click at [58, 300] on span "Motivācijas programma" at bounding box center [78, 304] width 95 height 11
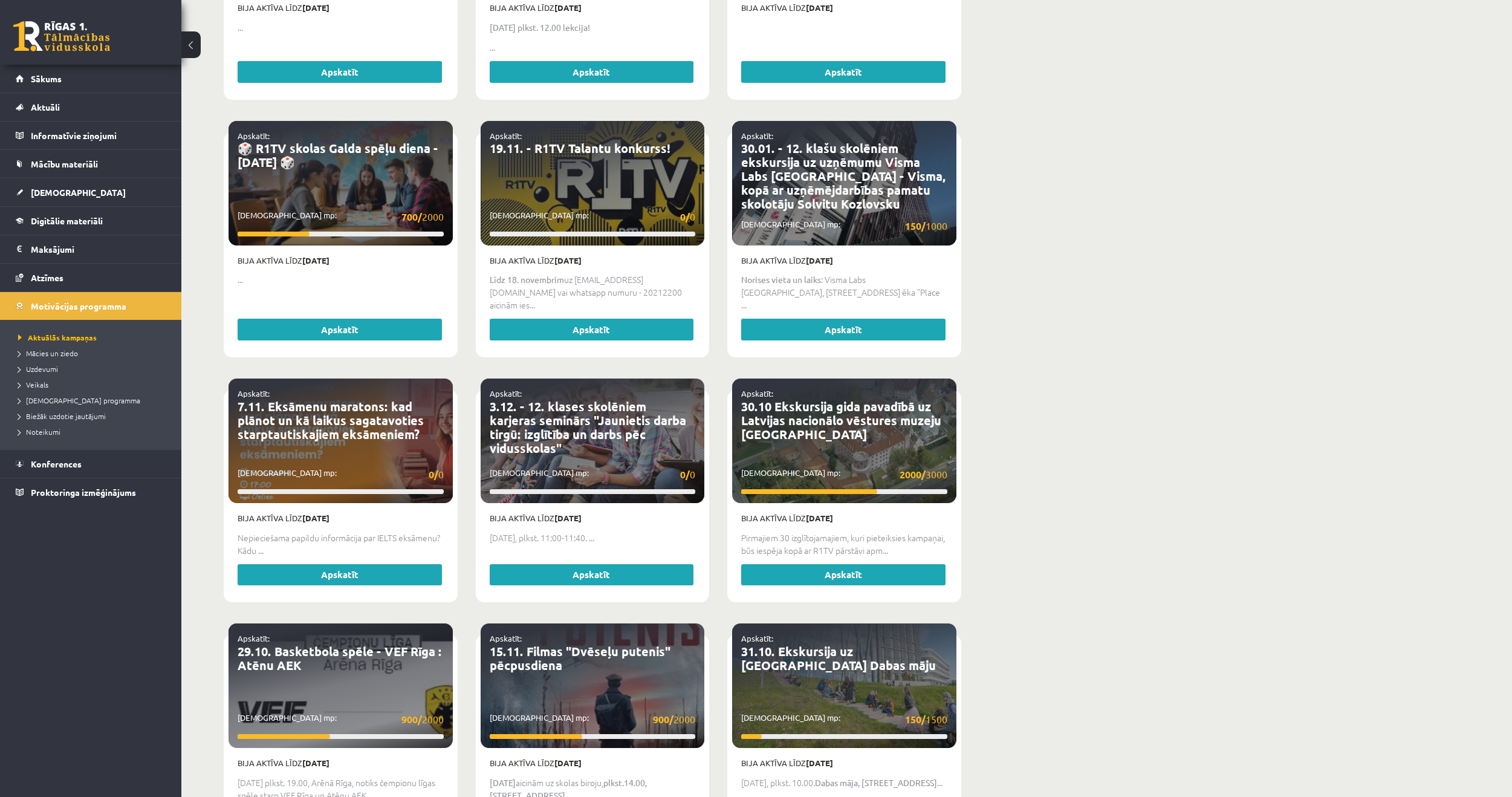
scroll to position [967, 0]
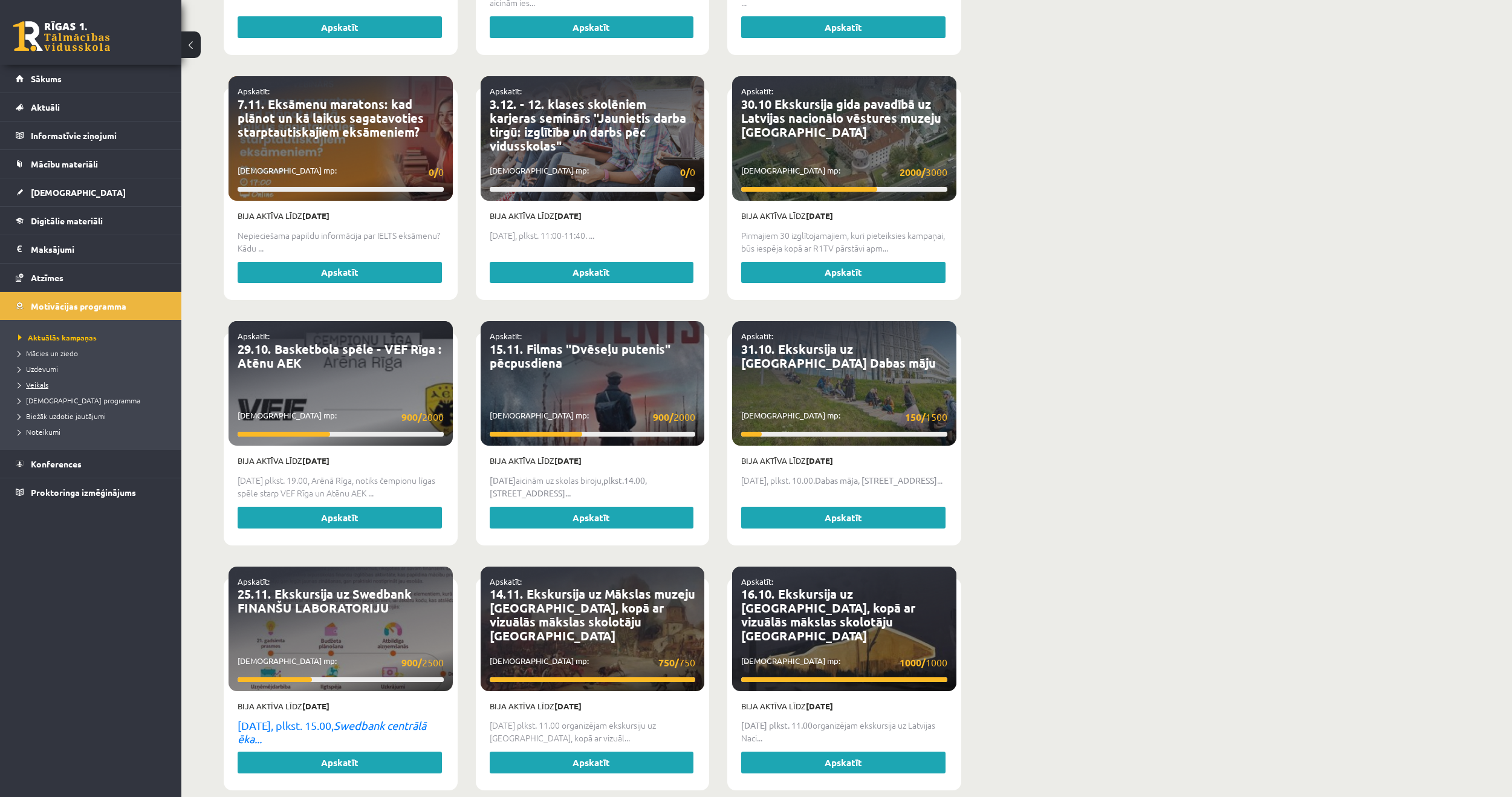
click at [50, 382] on link "Veikals" at bounding box center [94, 384] width 152 height 11
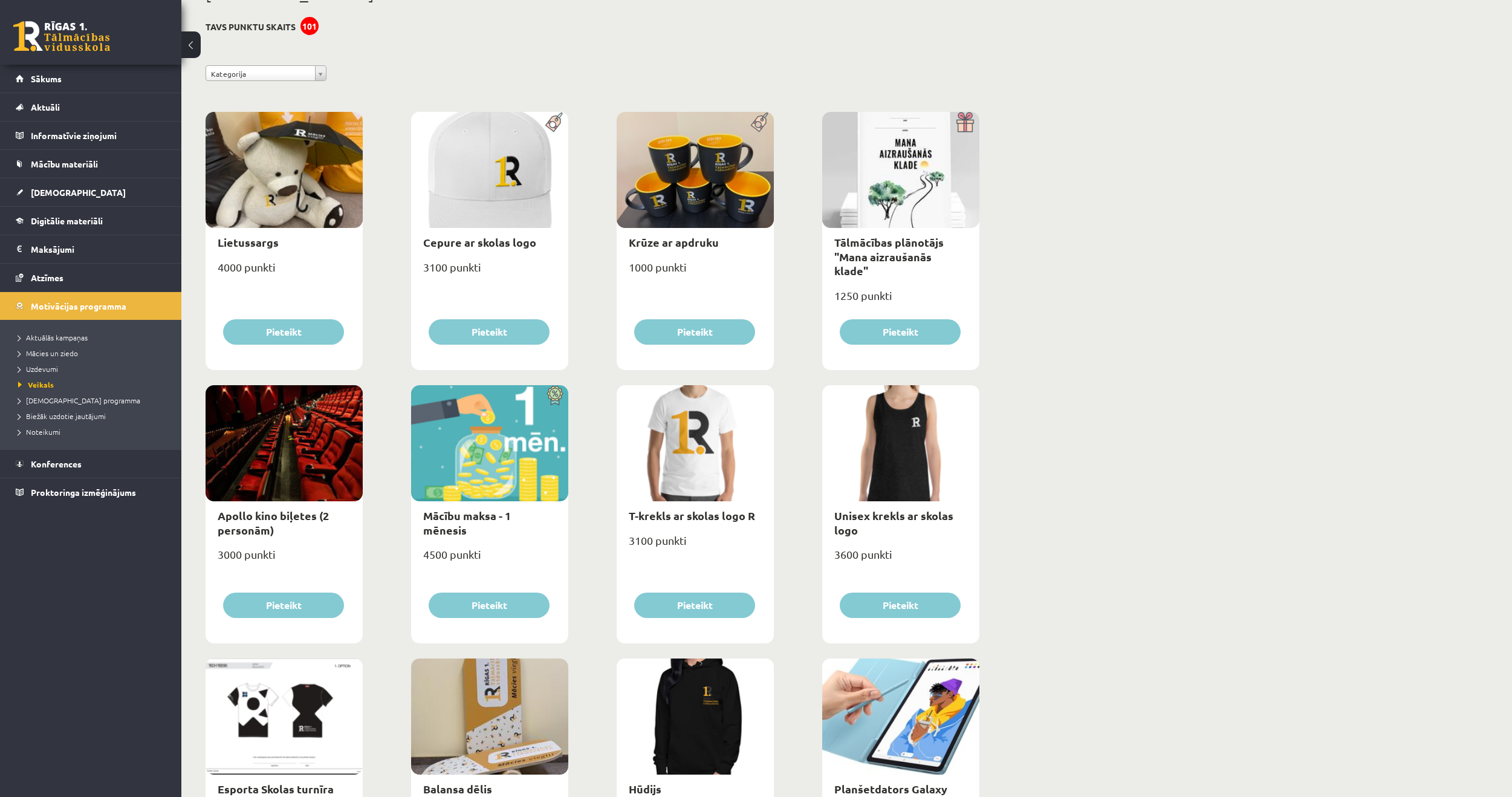
scroll to position [61, 0]
